Goal: Task Accomplishment & Management: Use online tool/utility

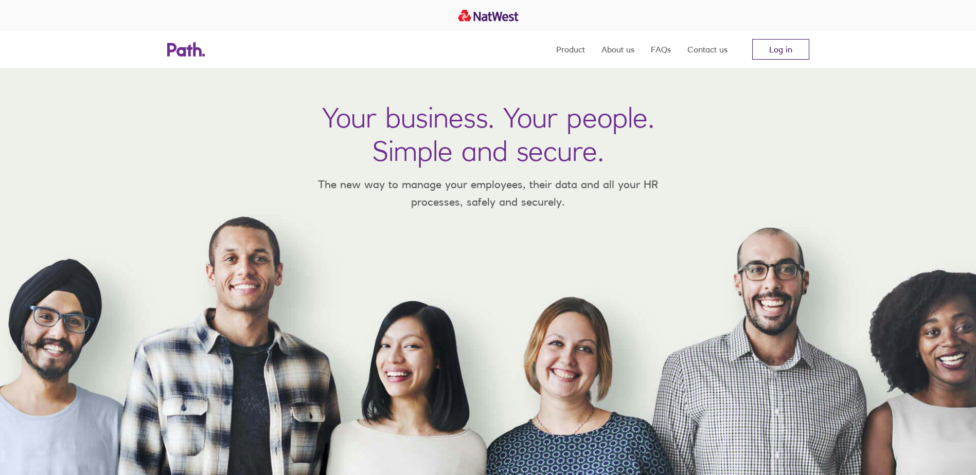
drag, startPoint x: 0, startPoint y: 0, endPoint x: 805, endPoint y: 47, distance: 806.4
click at [805, 47] on link "Log in" at bounding box center [780, 49] width 57 height 21
click at [778, 46] on link "Log in" at bounding box center [780, 49] width 57 height 21
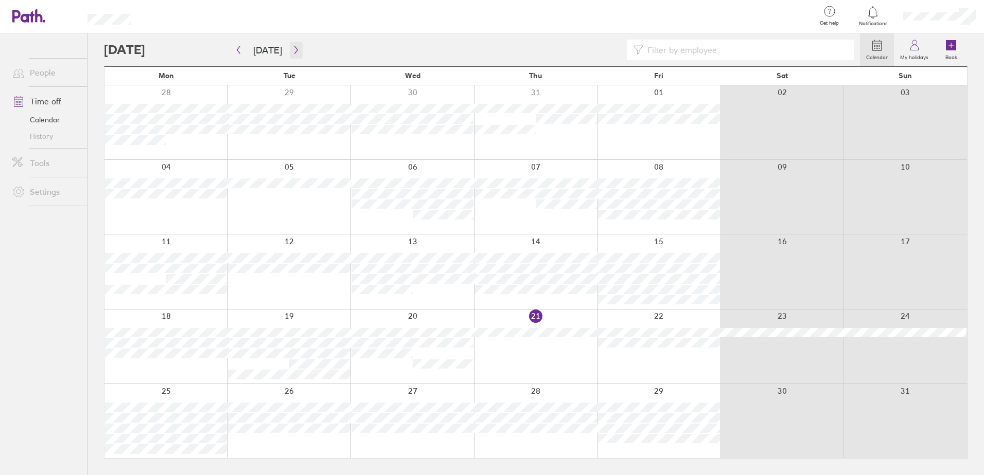
click at [292, 51] on icon "button" at bounding box center [296, 50] width 8 height 8
